Goal: Navigation & Orientation: Find specific page/section

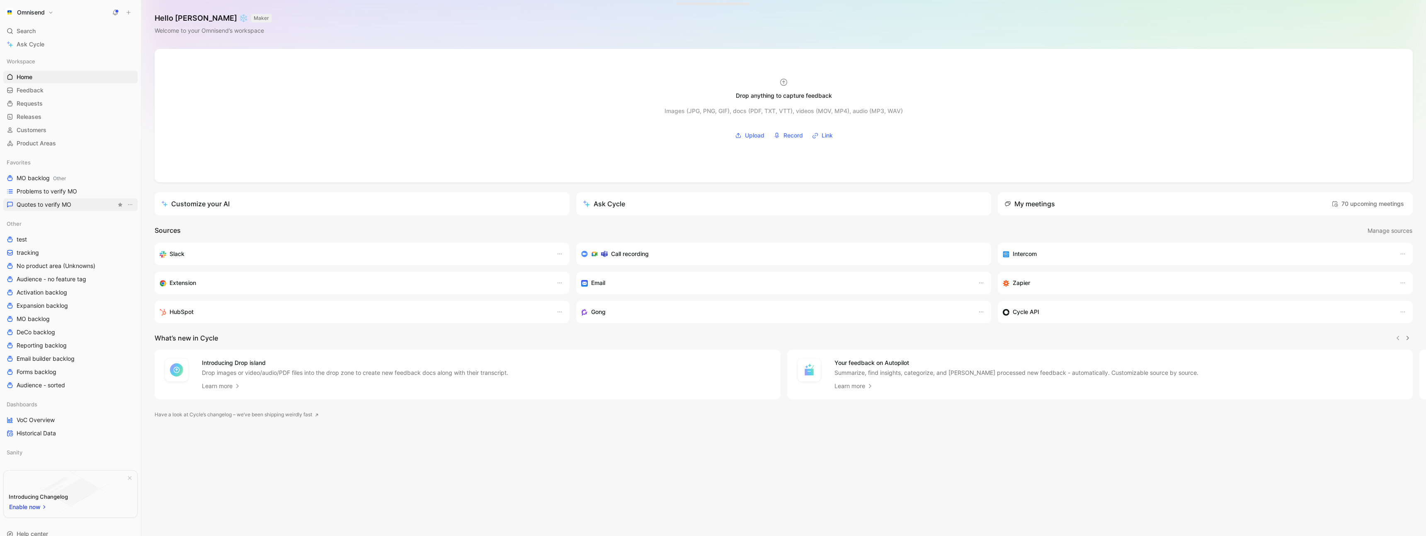
click at [57, 205] on span "Quotes to verify MO" at bounding box center [44, 205] width 55 height 8
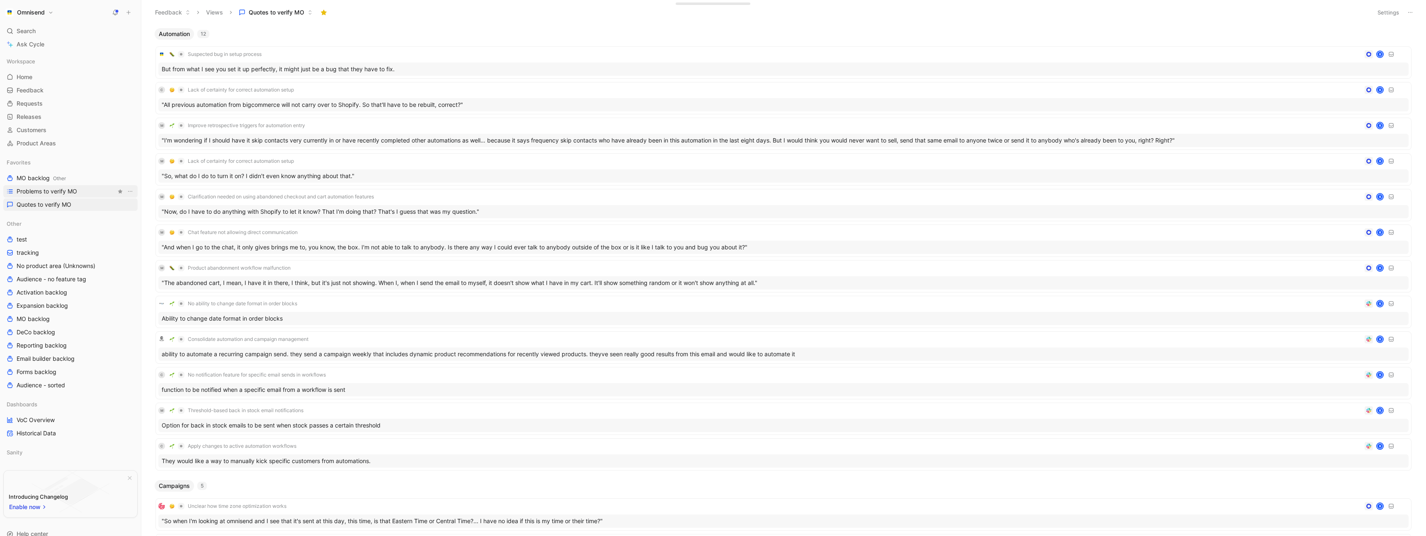
click at [50, 192] on span "Problems to verify MO" at bounding box center [47, 191] width 61 height 8
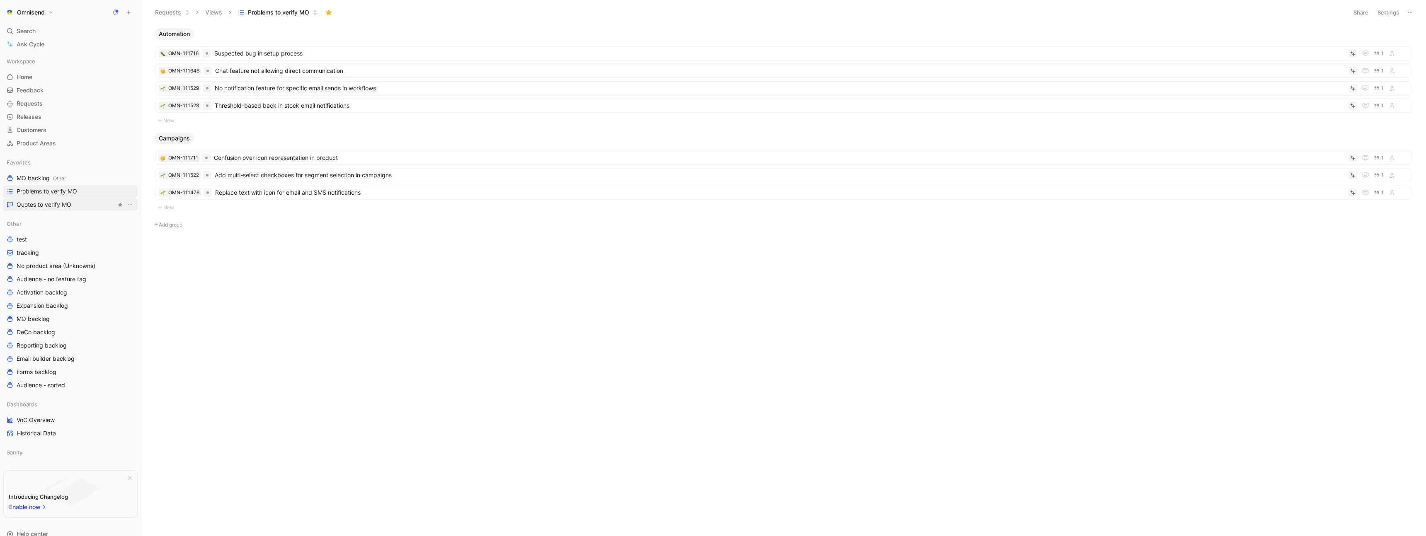
click at [63, 207] on span "Quotes to verify MO" at bounding box center [44, 205] width 55 height 8
